Goal: Task Accomplishment & Management: Complete application form

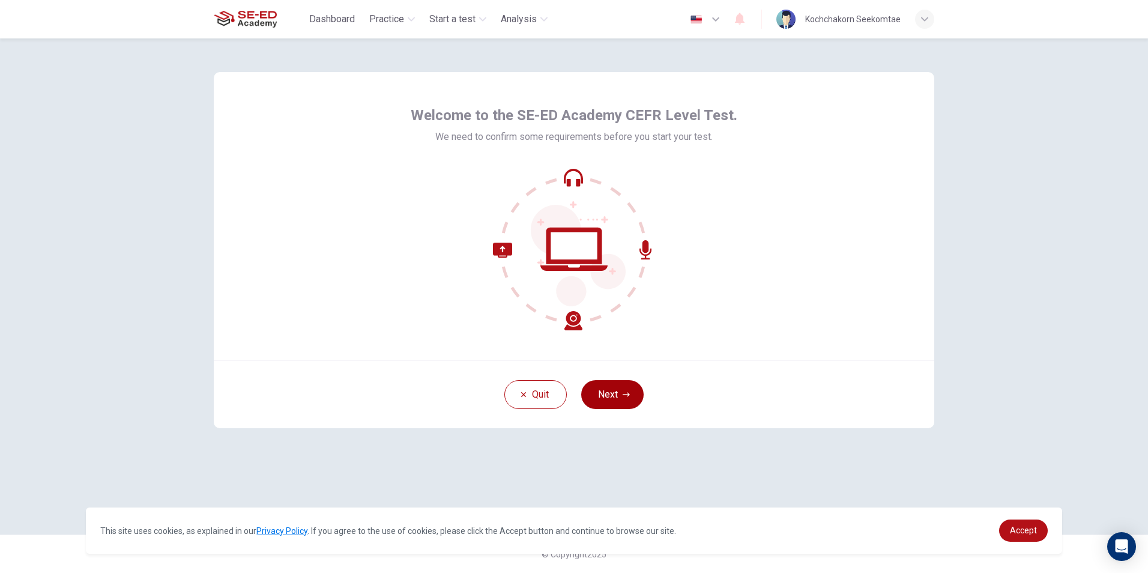
click at [614, 398] on button "Next" at bounding box center [612, 394] width 62 height 29
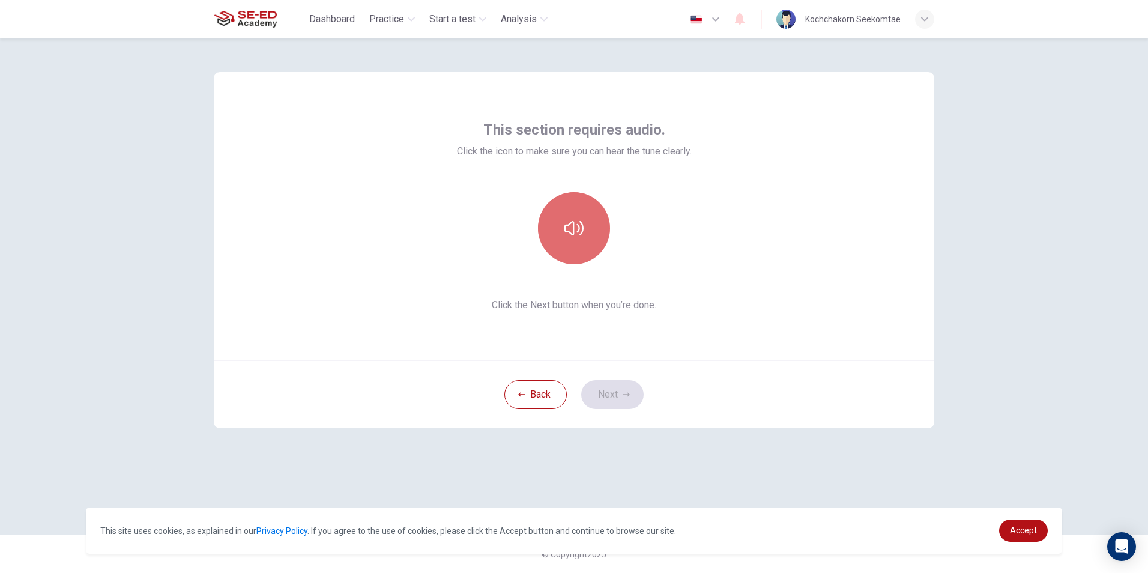
click at [590, 231] on button "button" at bounding box center [574, 228] width 72 height 72
drag, startPoint x: 737, startPoint y: 479, endPoint x: 721, endPoint y: 462, distance: 23.4
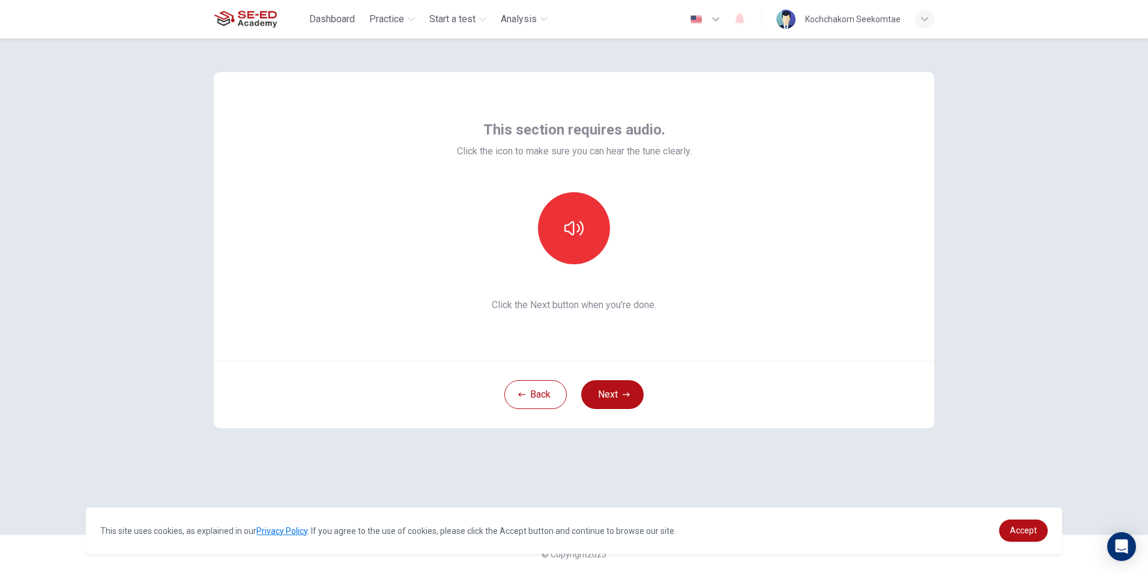
click at [737, 479] on div "This section requires audio. Click the icon to make sure you can hear the tune …" at bounding box center [574, 286] width 759 height 496
click at [586, 236] on button "button" at bounding box center [574, 228] width 72 height 72
click at [557, 210] on button "button" at bounding box center [574, 228] width 72 height 72
click at [567, 229] on icon "button" at bounding box center [573, 228] width 19 height 19
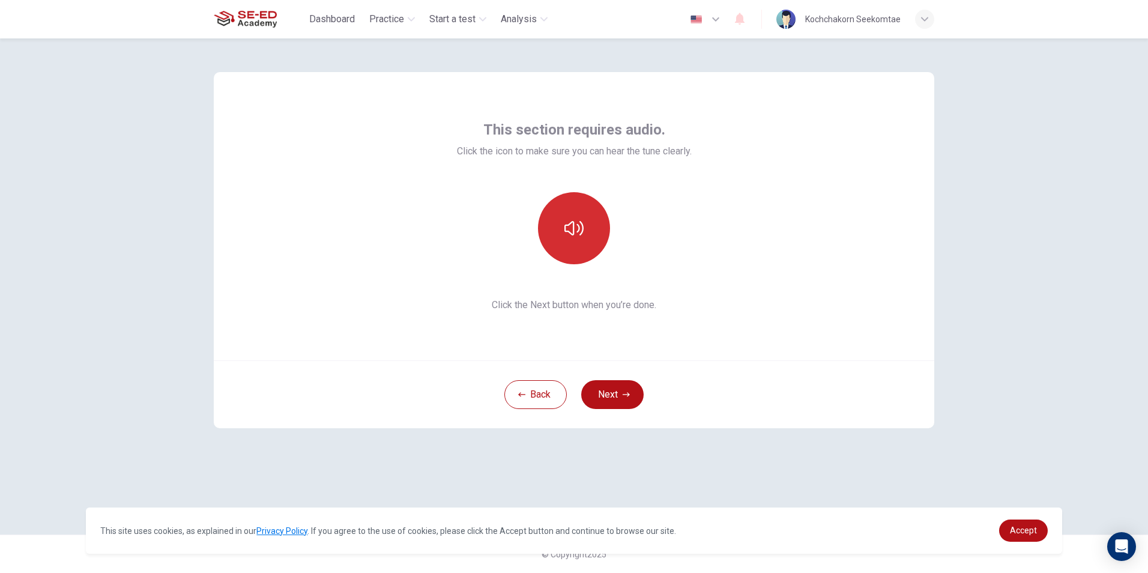
click at [567, 229] on icon "button" at bounding box center [573, 228] width 19 height 19
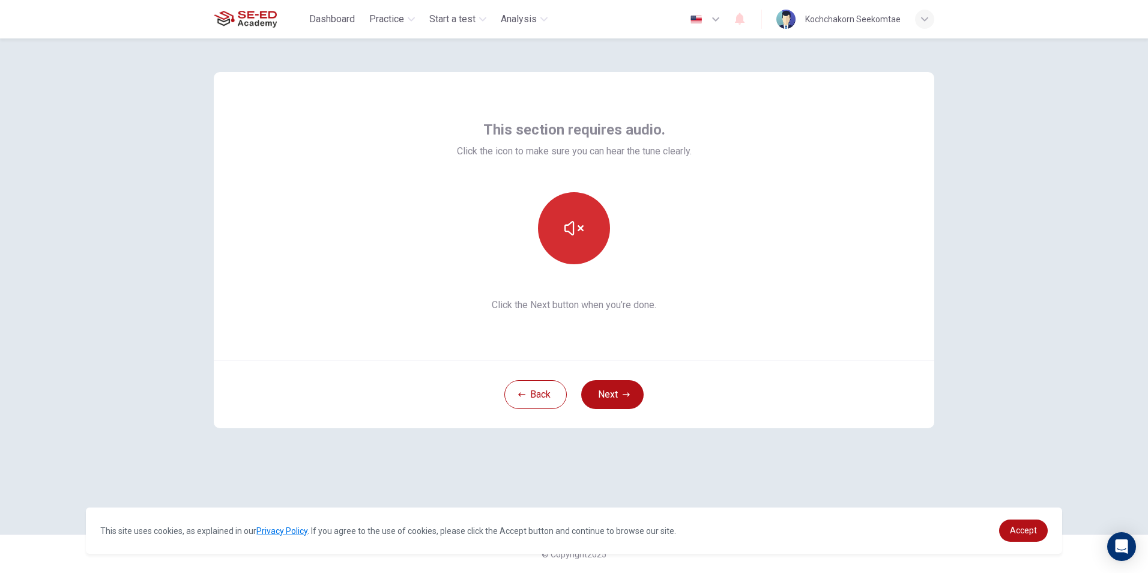
click at [567, 229] on icon "button" at bounding box center [573, 228] width 19 height 19
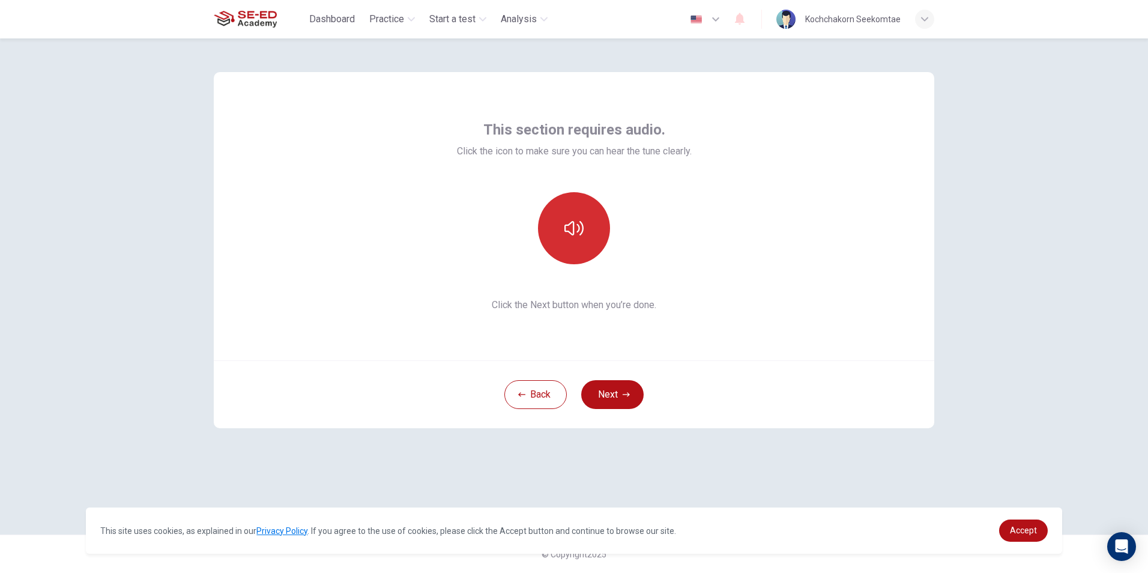
click at [567, 229] on icon "button" at bounding box center [573, 228] width 19 height 19
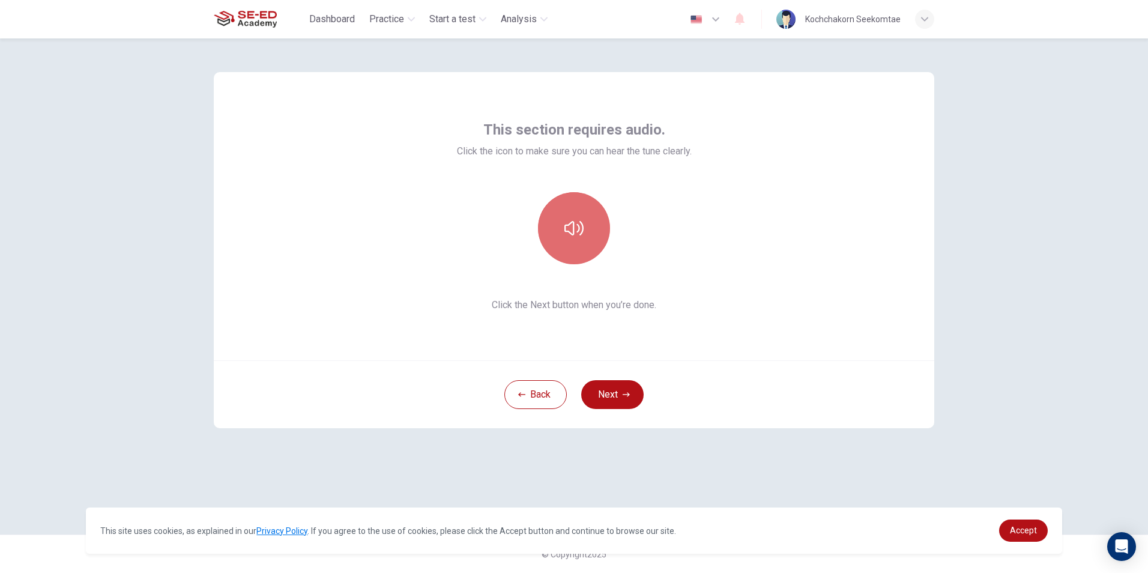
click at [567, 229] on icon "button" at bounding box center [573, 228] width 19 height 19
click at [572, 223] on icon "button" at bounding box center [573, 228] width 19 height 19
click at [574, 223] on icon "button" at bounding box center [573, 228] width 19 height 14
click at [588, 237] on button "button" at bounding box center [574, 228] width 72 height 72
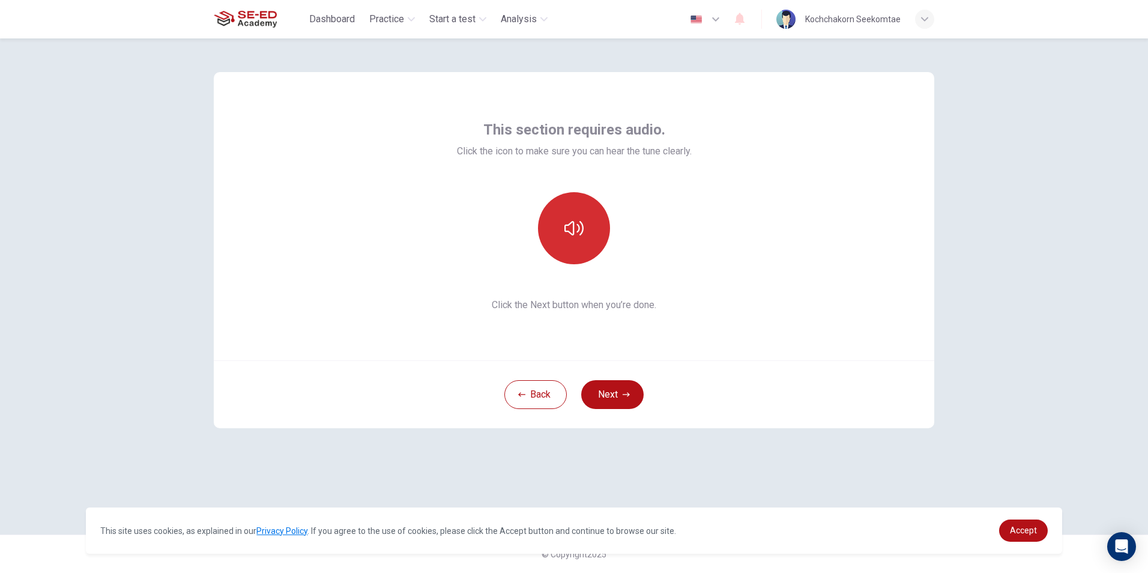
click at [588, 237] on button "button" at bounding box center [574, 228] width 72 height 72
click at [557, 235] on button "button" at bounding box center [574, 228] width 72 height 72
click at [593, 236] on button "button" at bounding box center [574, 228] width 72 height 72
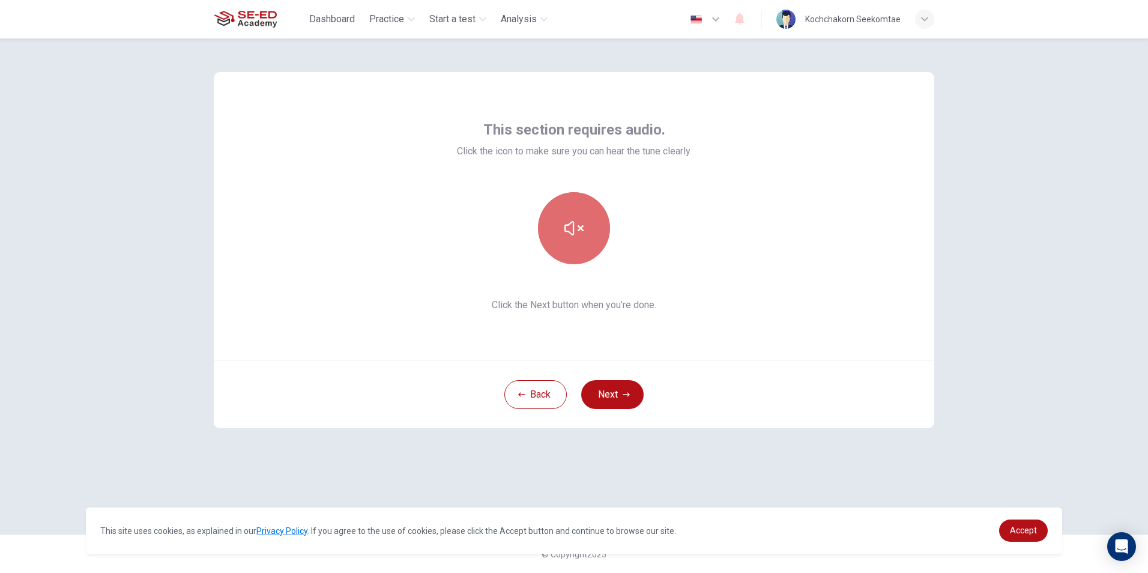
click at [593, 236] on button "button" at bounding box center [574, 228] width 72 height 72
click at [589, 229] on button "button" at bounding box center [574, 228] width 72 height 72
click at [586, 227] on button "button" at bounding box center [574, 228] width 72 height 72
click at [586, 237] on button "button" at bounding box center [574, 228] width 72 height 72
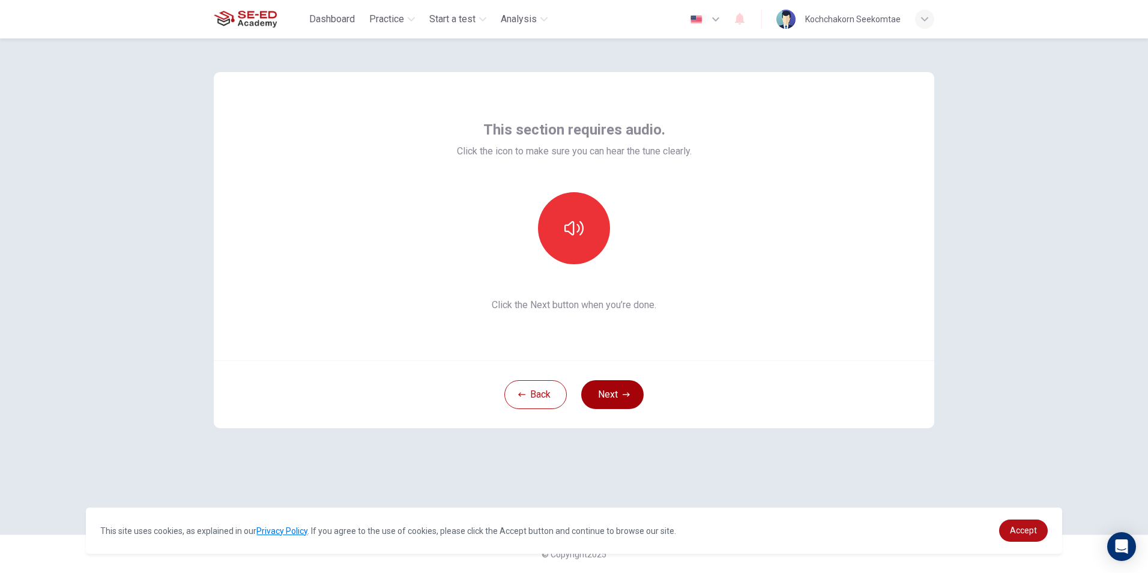
click at [631, 396] on button "Next" at bounding box center [612, 394] width 62 height 29
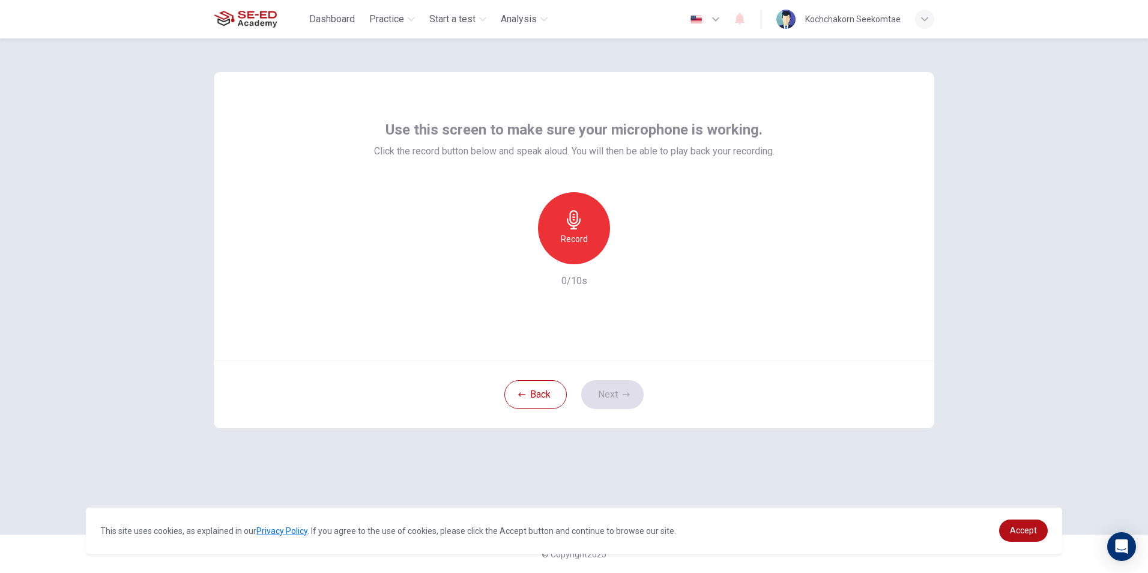
click at [571, 229] on div "Record" at bounding box center [574, 228] width 72 height 72
click at [627, 394] on icon "button" at bounding box center [626, 394] width 7 height 7
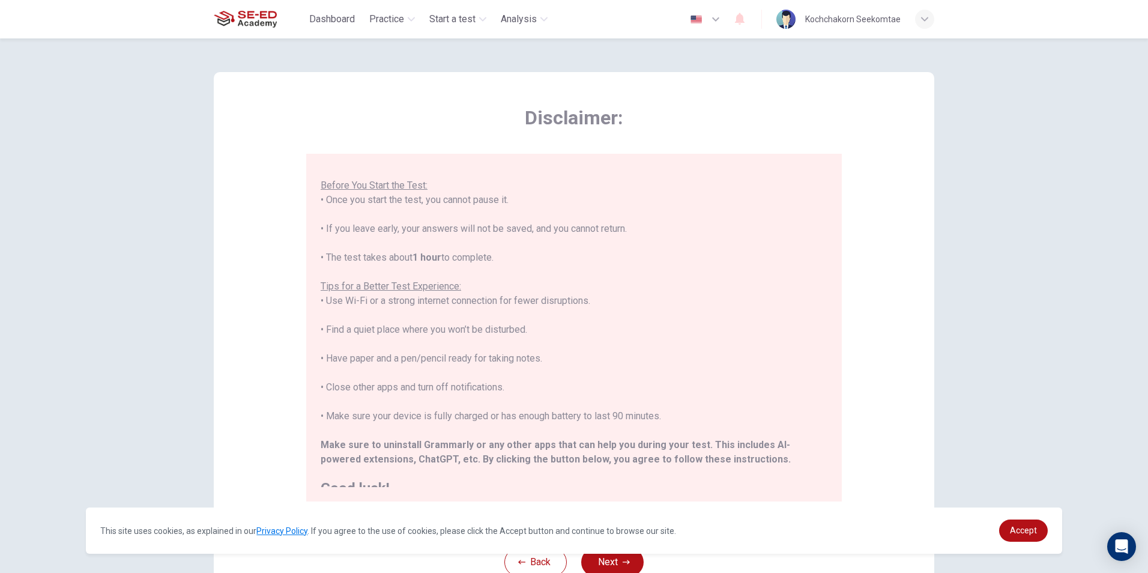
scroll to position [115, 0]
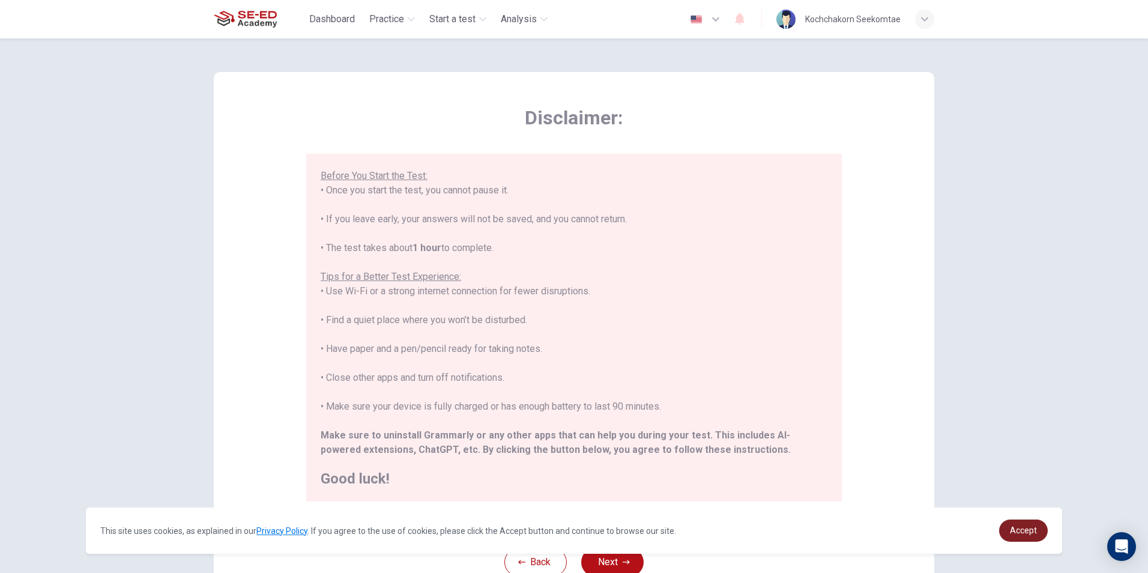
click at [1025, 535] on span "Accept" at bounding box center [1023, 530] width 27 height 10
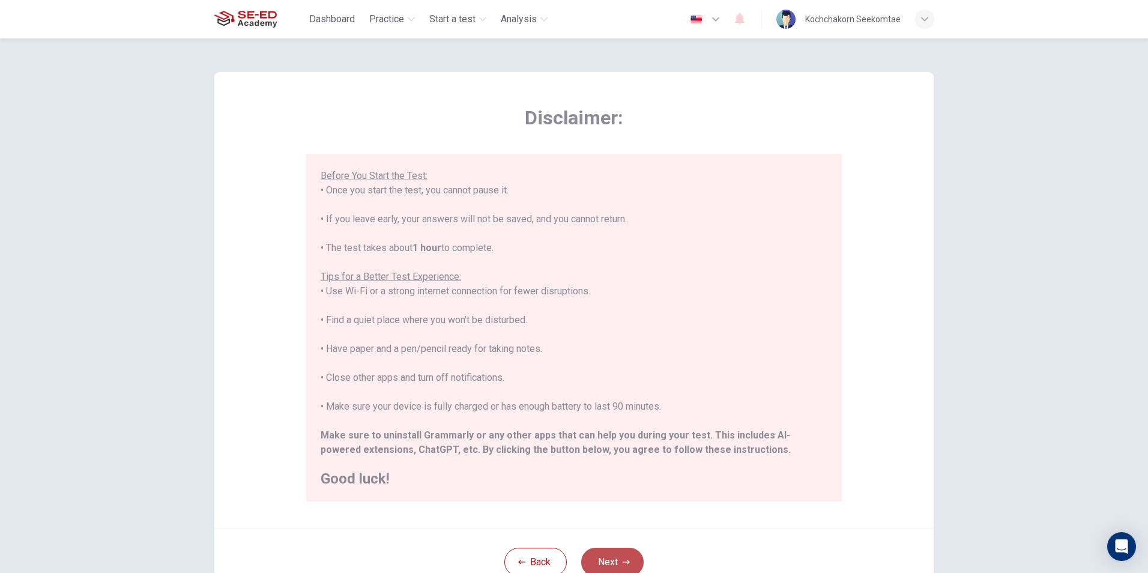
click at [631, 558] on button "Next" at bounding box center [612, 562] width 62 height 29
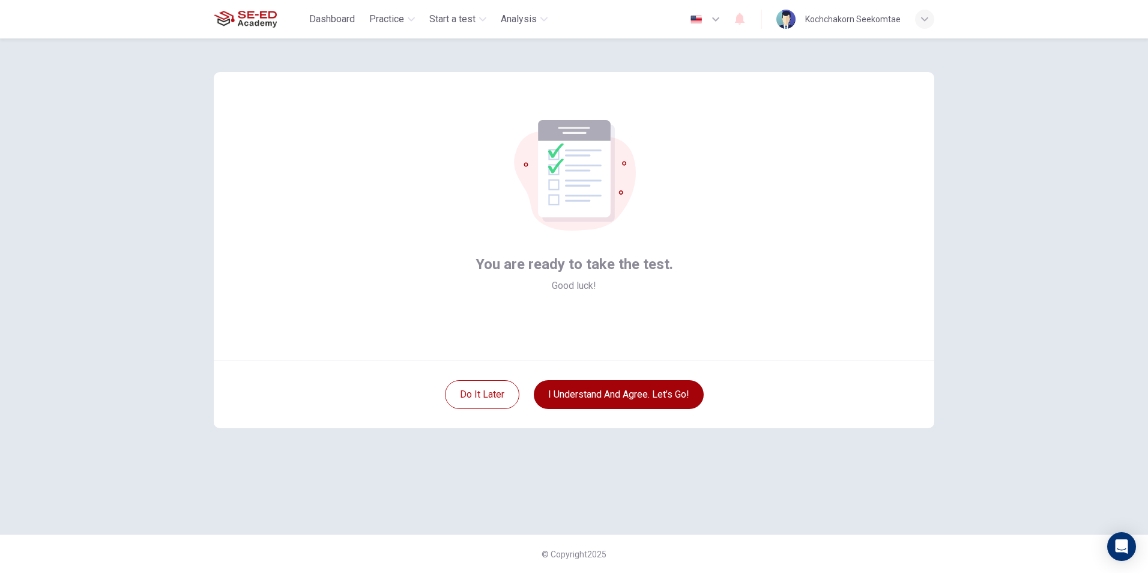
click at [669, 396] on button "I understand and agree. Let’s go!" at bounding box center [619, 394] width 170 height 29
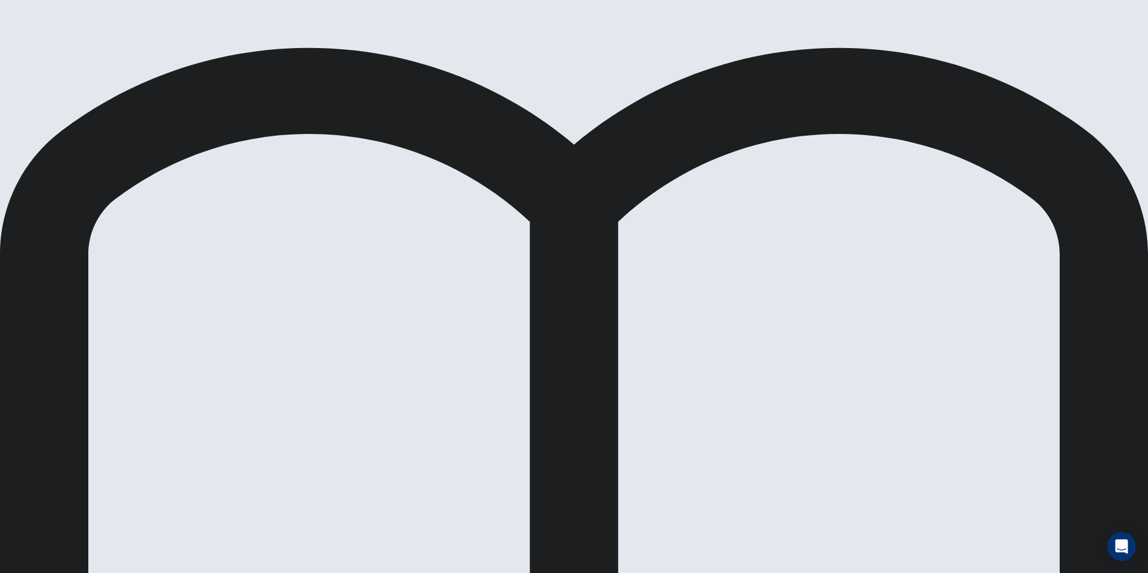
scroll to position [417, 0]
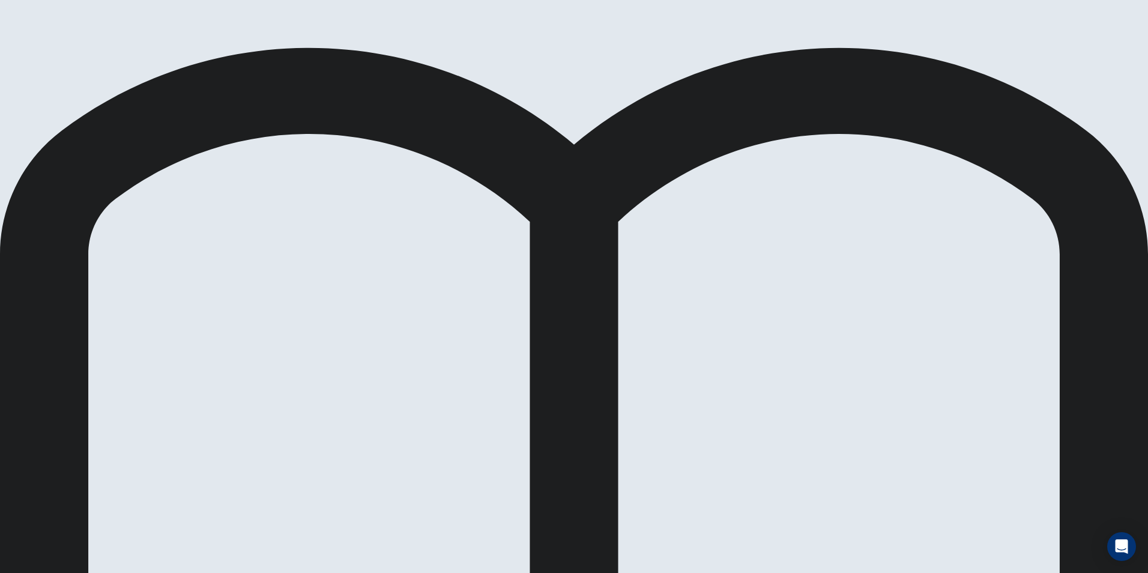
drag, startPoint x: 451, startPoint y: 291, endPoint x: 450, endPoint y: 277, distance: 13.8
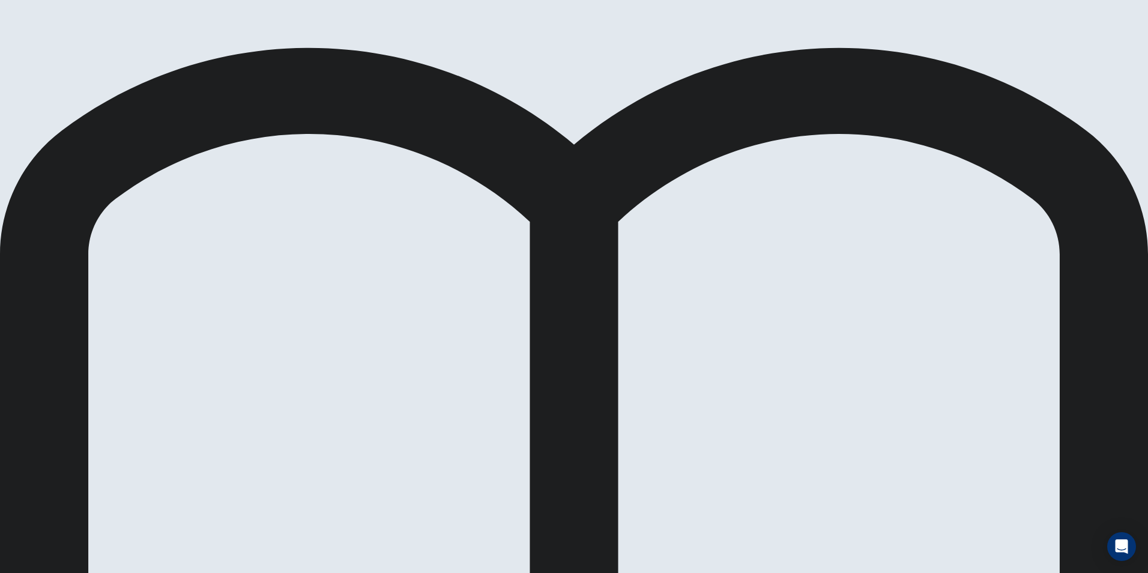
drag, startPoint x: 432, startPoint y: 247, endPoint x: 300, endPoint y: 266, distance: 132.9
drag, startPoint x: 315, startPoint y: 80, endPoint x: 290, endPoint y: 140, distance: 64.9
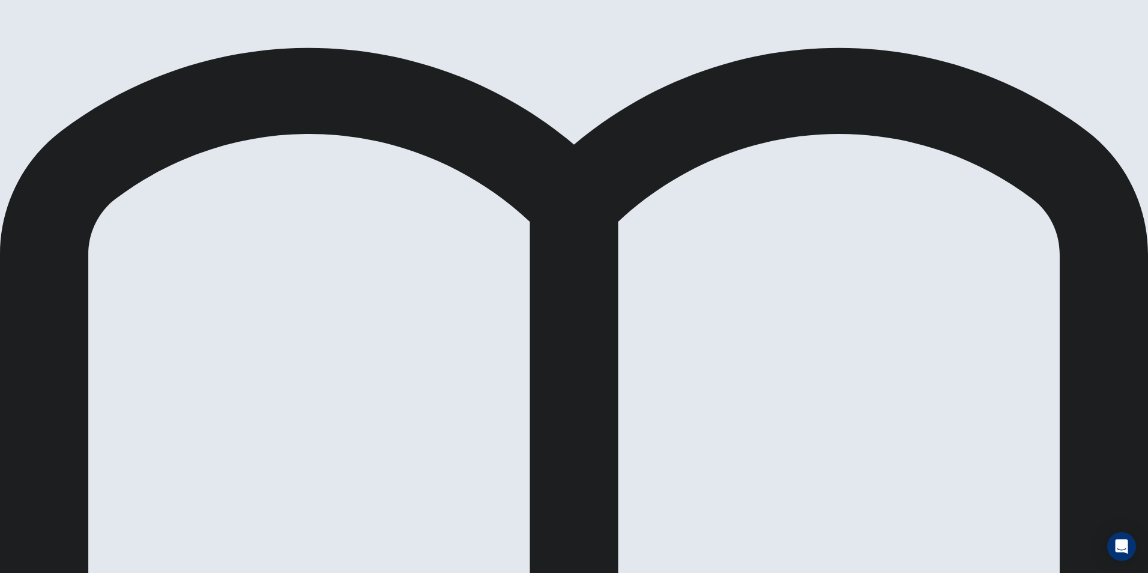
drag, startPoint x: 268, startPoint y: 198, endPoint x: 263, endPoint y: 201, distance: 6.2
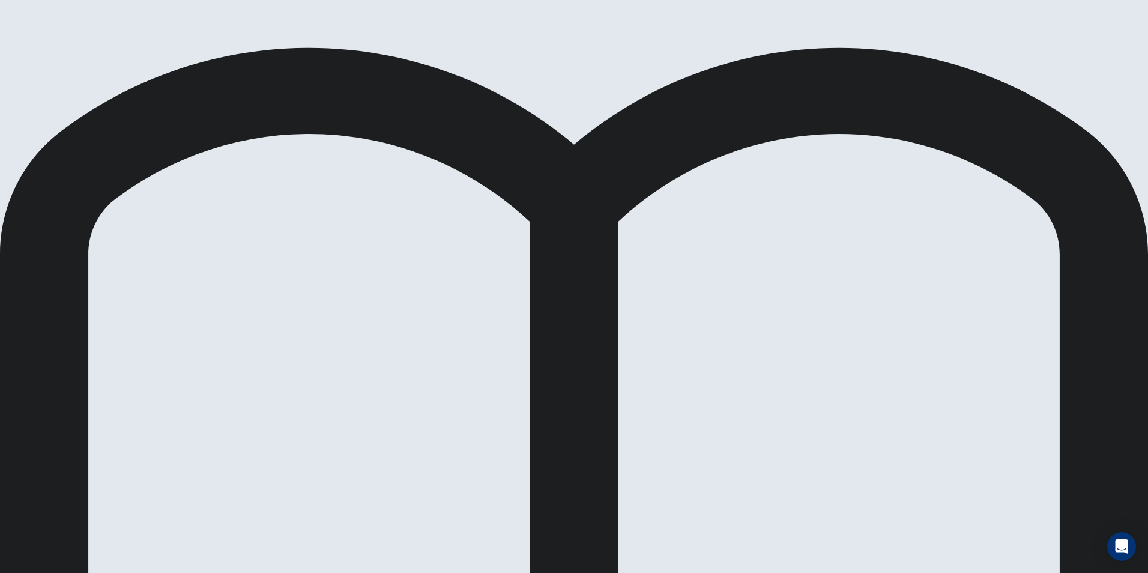
scroll to position [0, 0]
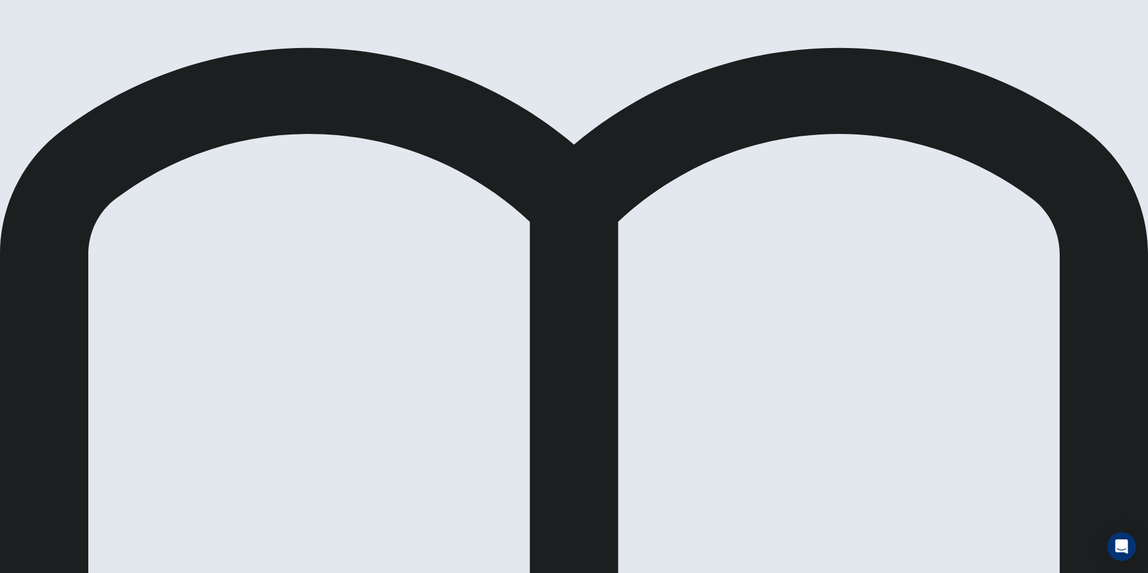
drag, startPoint x: 486, startPoint y: 264, endPoint x: 429, endPoint y: 311, distance: 73.7
drag, startPoint x: 622, startPoint y: 205, endPoint x: 333, endPoint y: 185, distance: 289.6
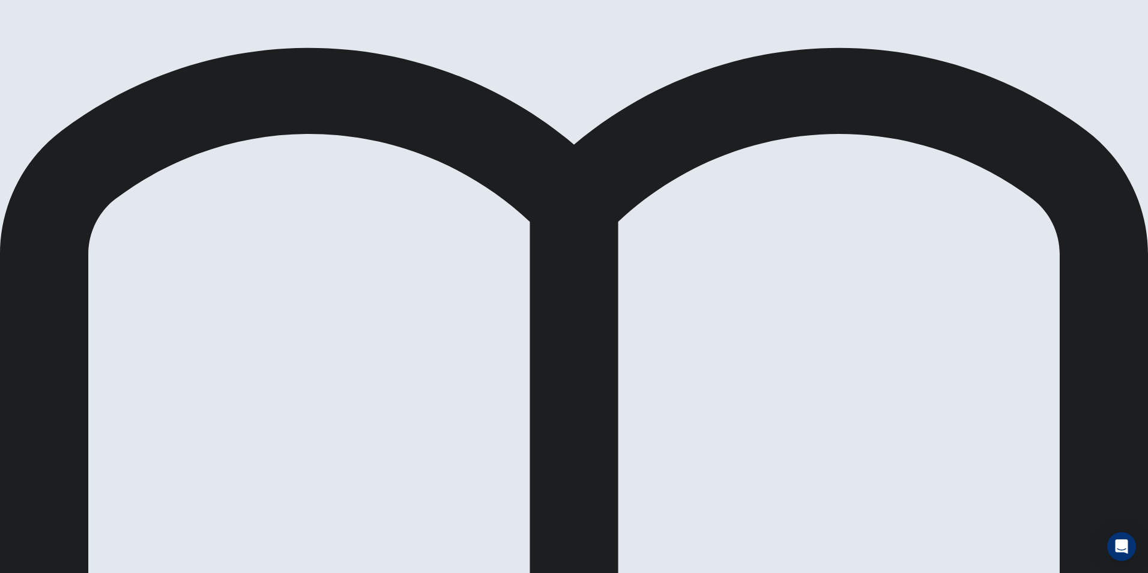
drag, startPoint x: 749, startPoint y: 107, endPoint x: 819, endPoint y: 123, distance: 71.4
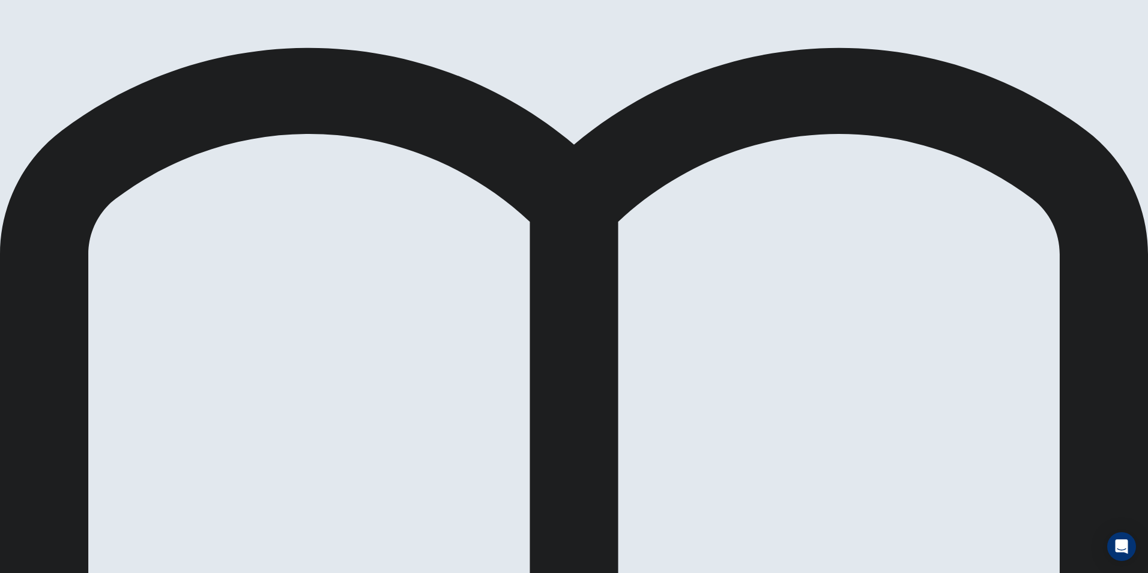
scroll to position [0, 0]
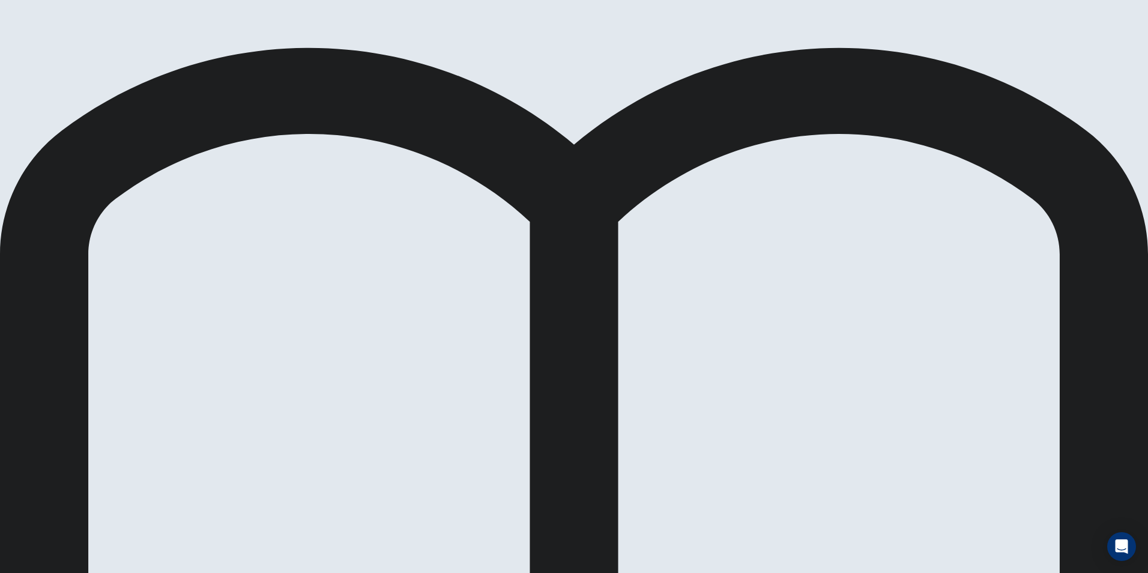
drag, startPoint x: 256, startPoint y: 311, endPoint x: 441, endPoint y: 314, distance: 184.4
drag, startPoint x: 258, startPoint y: 365, endPoint x: 515, endPoint y: 393, distance: 258.6
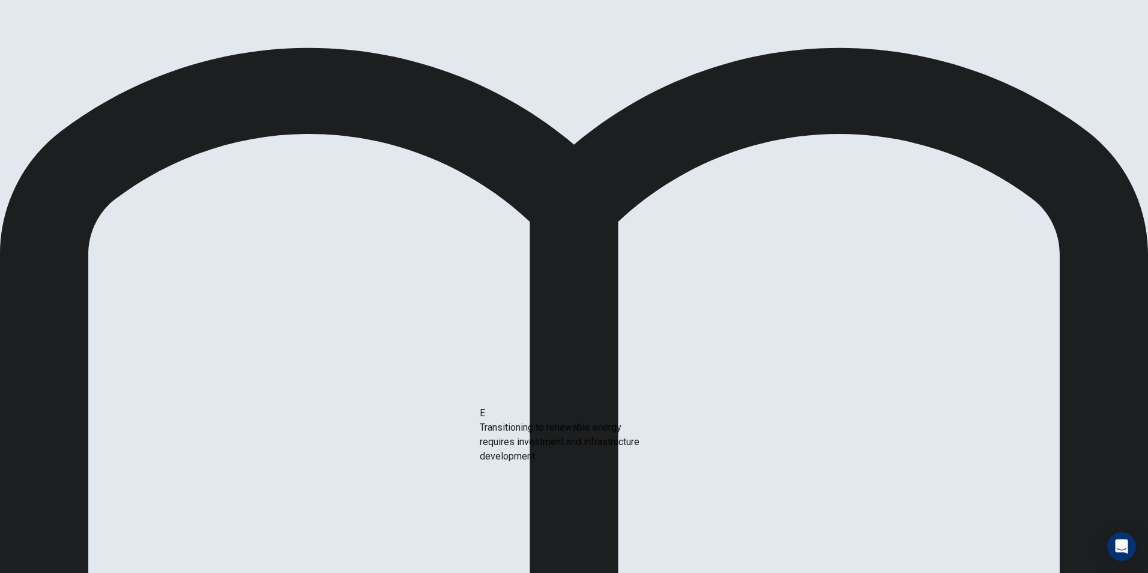
drag, startPoint x: 261, startPoint y: 355, endPoint x: 523, endPoint y: 441, distance: 276.1
drag, startPoint x: 283, startPoint y: 429, endPoint x: 492, endPoint y: 441, distance: 209.3
drag, startPoint x: 253, startPoint y: 278, endPoint x: 449, endPoint y: 289, distance: 196.7
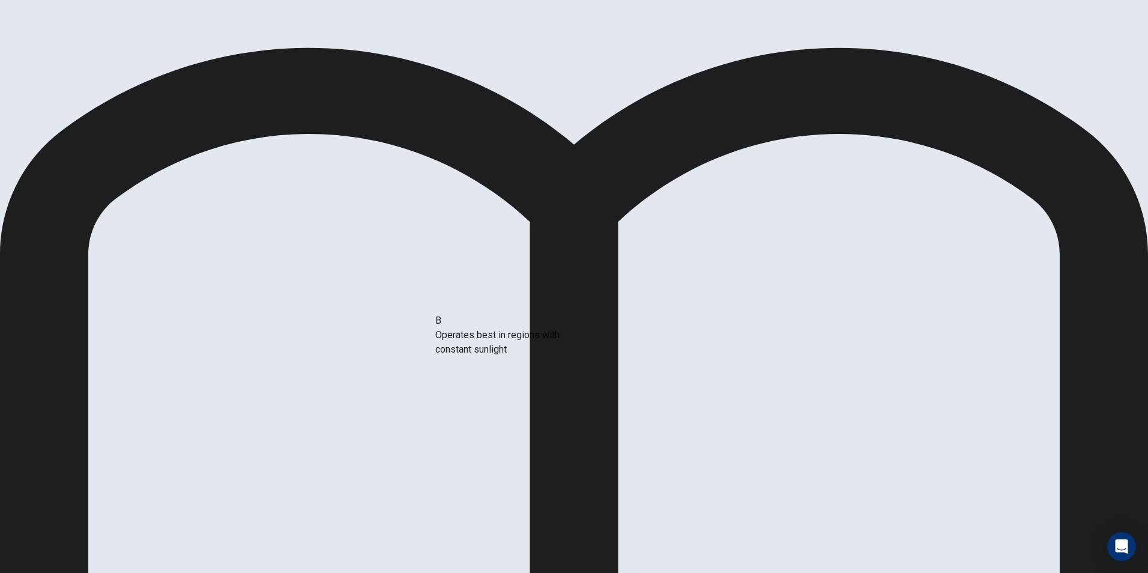
drag, startPoint x: 260, startPoint y: 285, endPoint x: 473, endPoint y: 351, distance: 222.8
drag, startPoint x: 259, startPoint y: 278, endPoint x: 723, endPoint y: 300, distance: 464.1
drag, startPoint x: 267, startPoint y: 277, endPoint x: 794, endPoint y: 363, distance: 533.7
drag, startPoint x: 694, startPoint y: 367, endPoint x: 507, endPoint y: 393, distance: 188.5
drag, startPoint x: 269, startPoint y: 276, endPoint x: 729, endPoint y: 353, distance: 466.4
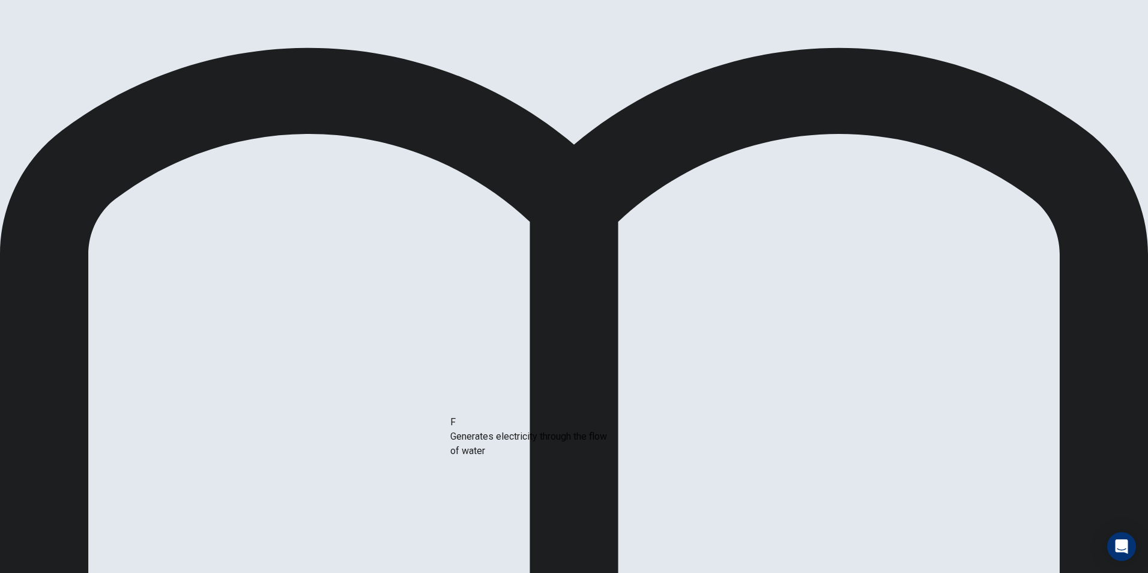
drag, startPoint x: 266, startPoint y: 282, endPoint x: 479, endPoint y: 451, distance: 271.8
drag, startPoint x: 256, startPoint y: 274, endPoint x: 533, endPoint y: 438, distance: 322.6
drag, startPoint x: 264, startPoint y: 341, endPoint x: 716, endPoint y: 410, distance: 457.9
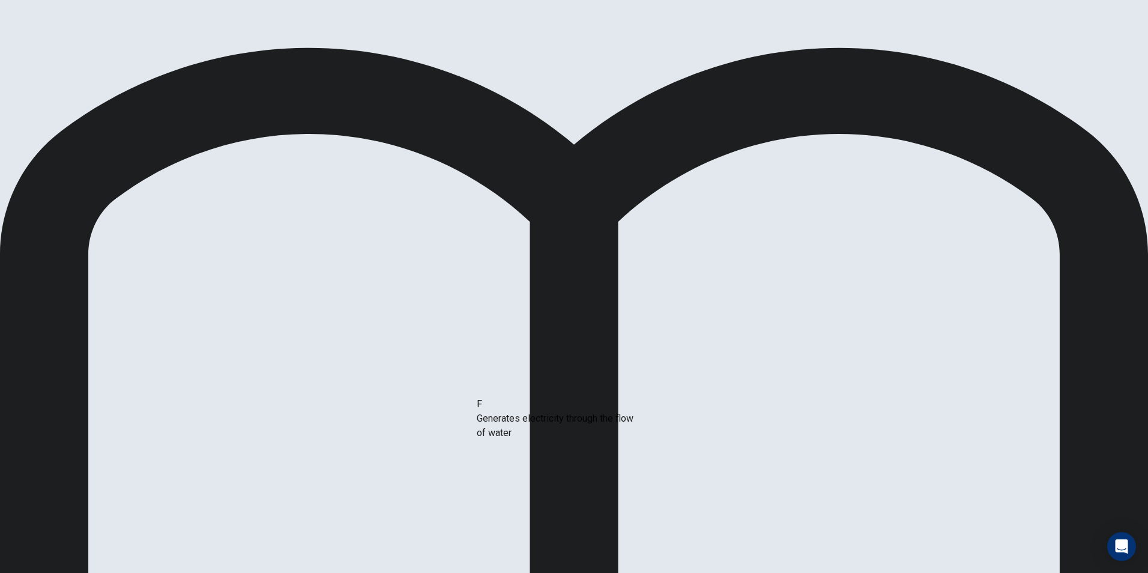
drag, startPoint x: 263, startPoint y: 274, endPoint x: 479, endPoint y: 424, distance: 262.7
drag, startPoint x: 257, startPoint y: 321, endPoint x: 761, endPoint y: 394, distance: 509.7
drag, startPoint x: 328, startPoint y: 284, endPoint x: 551, endPoint y: 447, distance: 276.7
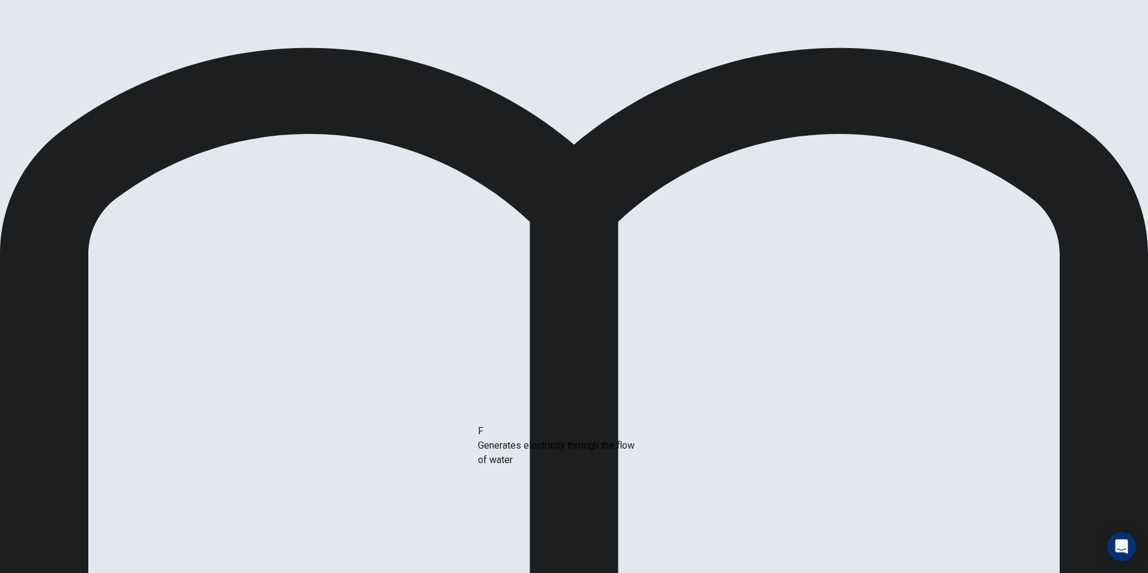
drag, startPoint x: 291, startPoint y: 276, endPoint x: 534, endPoint y: 455, distance: 302.0
drag, startPoint x: 305, startPoint y: 288, endPoint x: 593, endPoint y: 444, distance: 327.3
drag, startPoint x: 302, startPoint y: 282, endPoint x: 829, endPoint y: 434, distance: 548.9
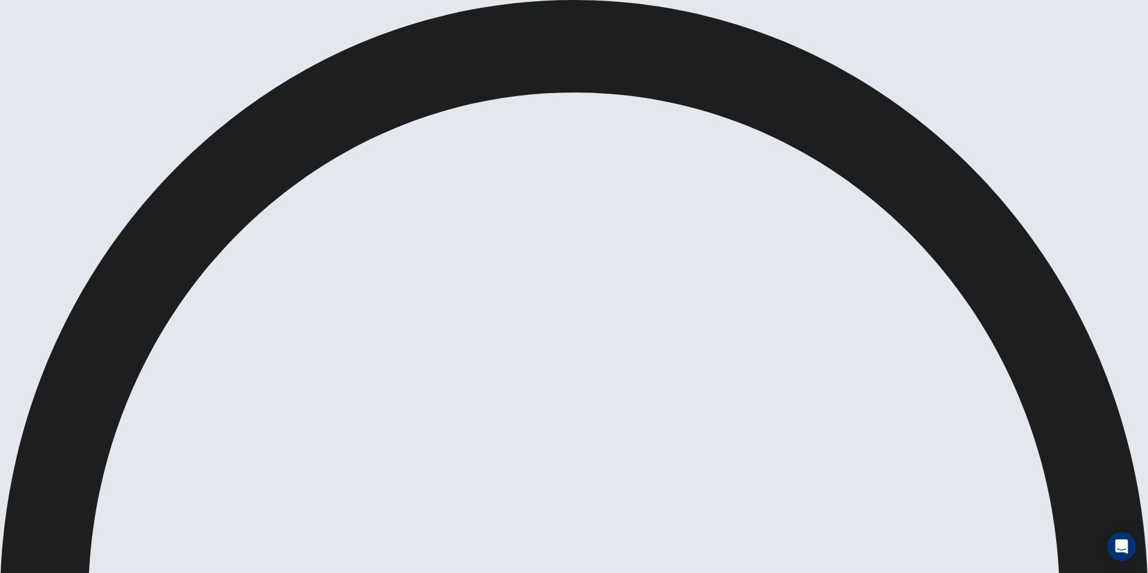
scroll to position [3, 0]
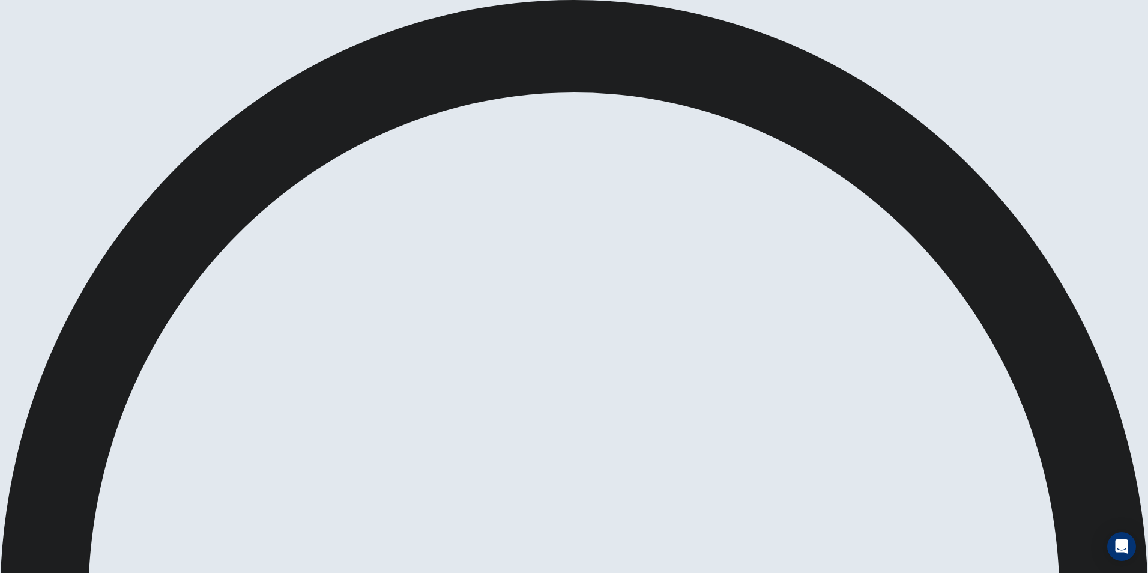
drag, startPoint x: 552, startPoint y: 238, endPoint x: 525, endPoint y: 274, distance: 44.7
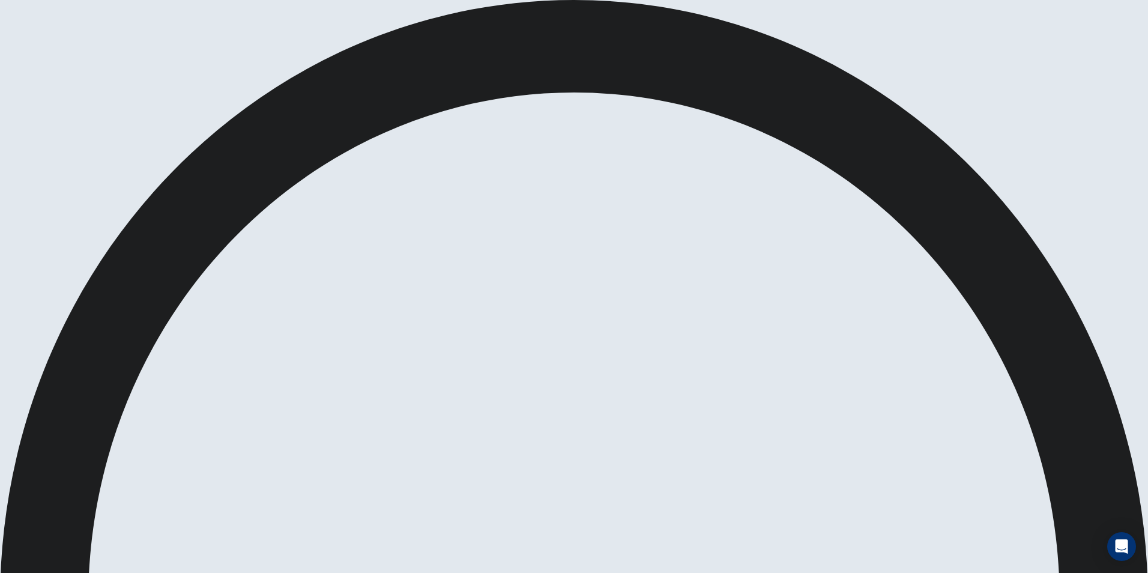
drag, startPoint x: 577, startPoint y: 302, endPoint x: 585, endPoint y: 293, distance: 12.3
drag, startPoint x: 591, startPoint y: 292, endPoint x: 619, endPoint y: 294, distance: 27.7
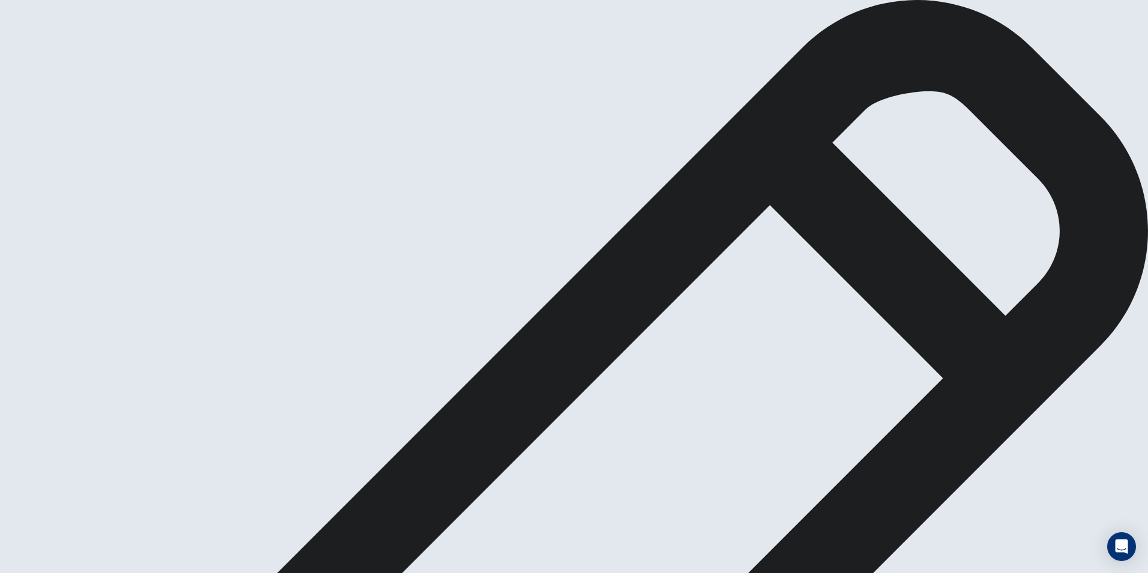
type textarea "i believe small class sizes do lend to better learning outcomes . When there ar…"
